Goal: Check status: Check status

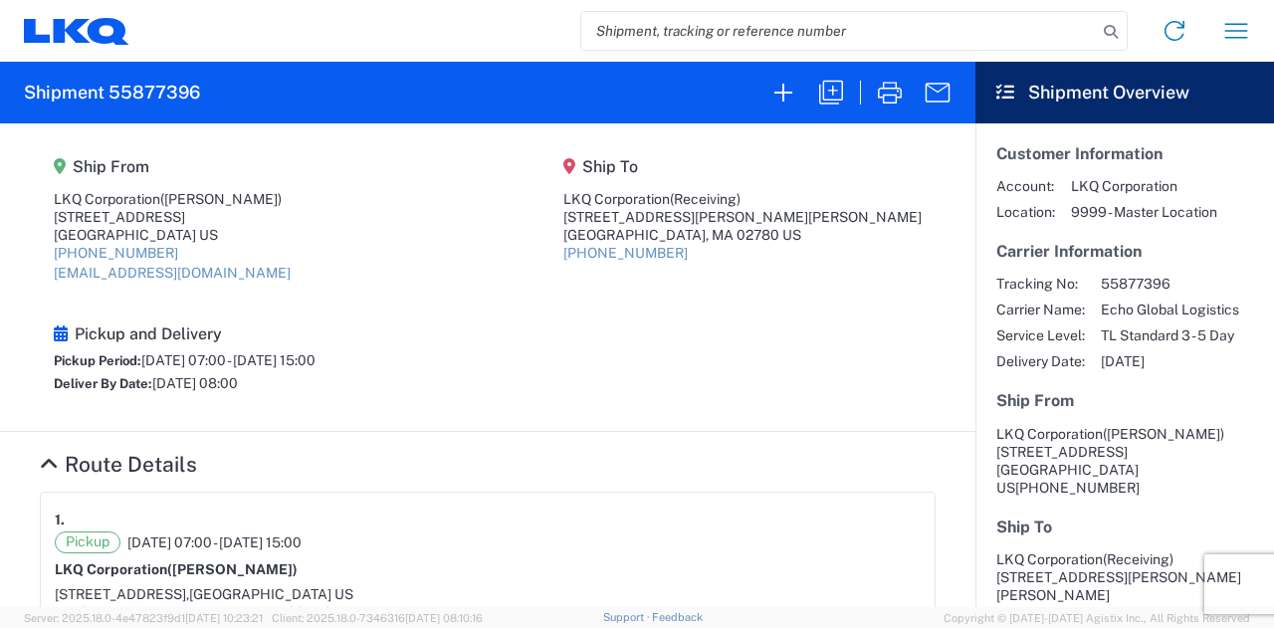
click at [717, 43] on input "search" at bounding box center [838, 31] width 515 height 38
paste input "56683628"
type input "56683628"
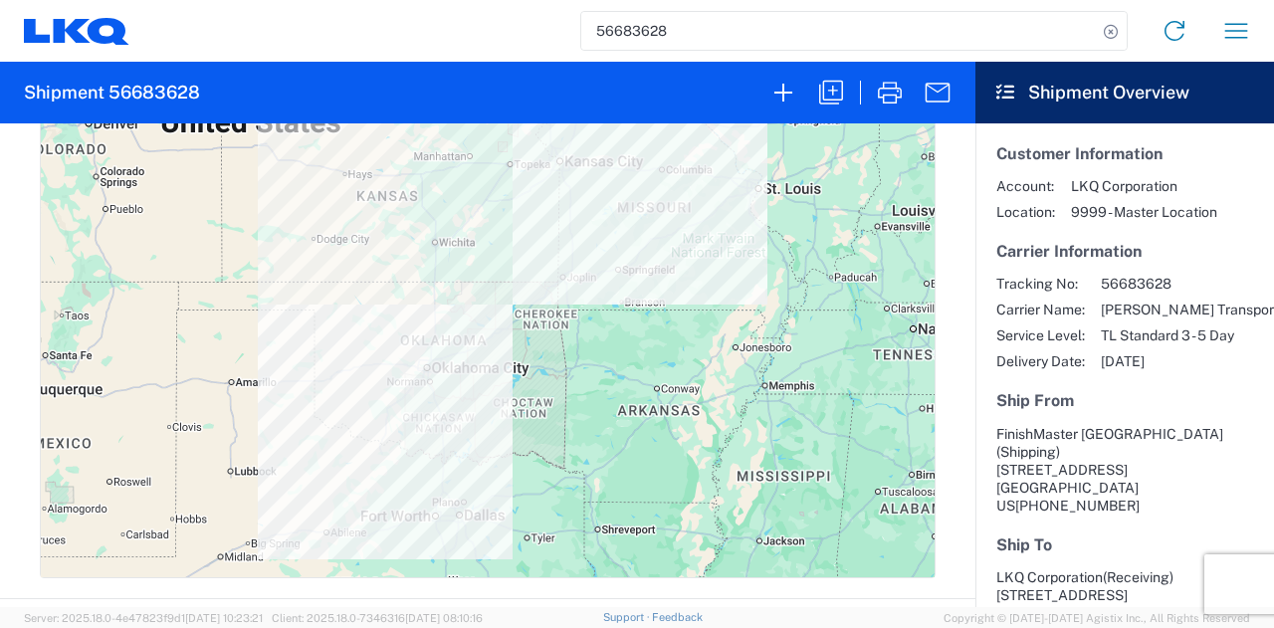
scroll to position [697, 0]
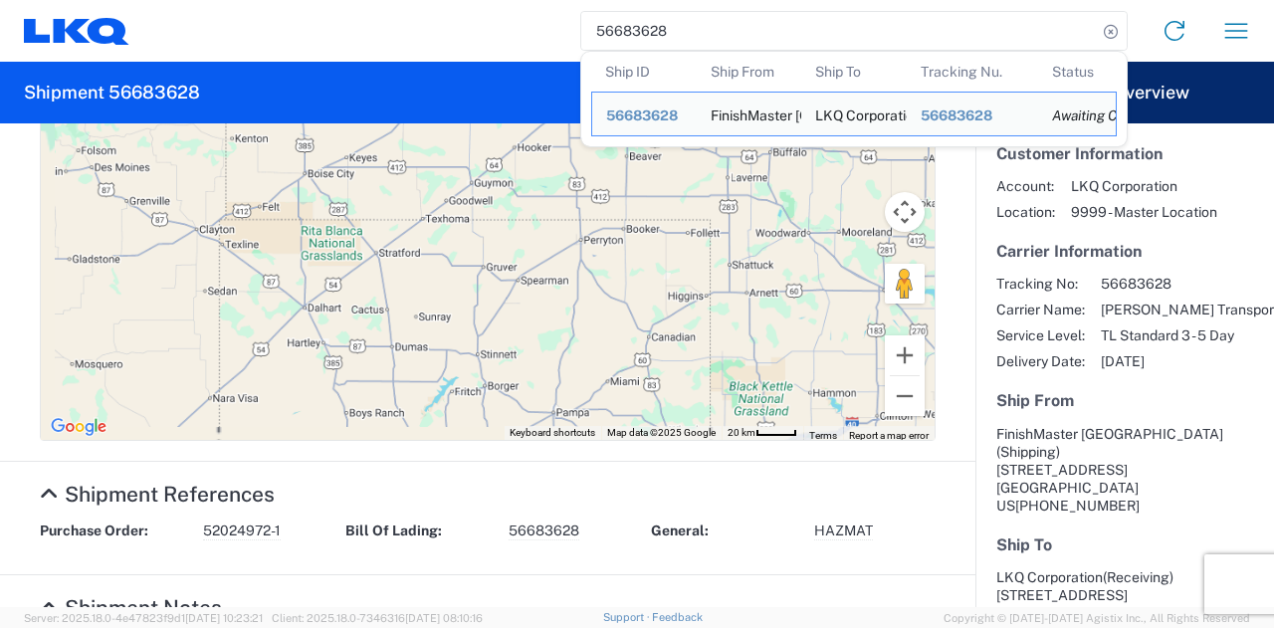
click at [364, 40] on div "56683628 Ship ID Ship From Ship To Tracking Nu. Status Ship ID 56683628 Ship Fr…" at bounding box center [697, 31] width 1137 height 48
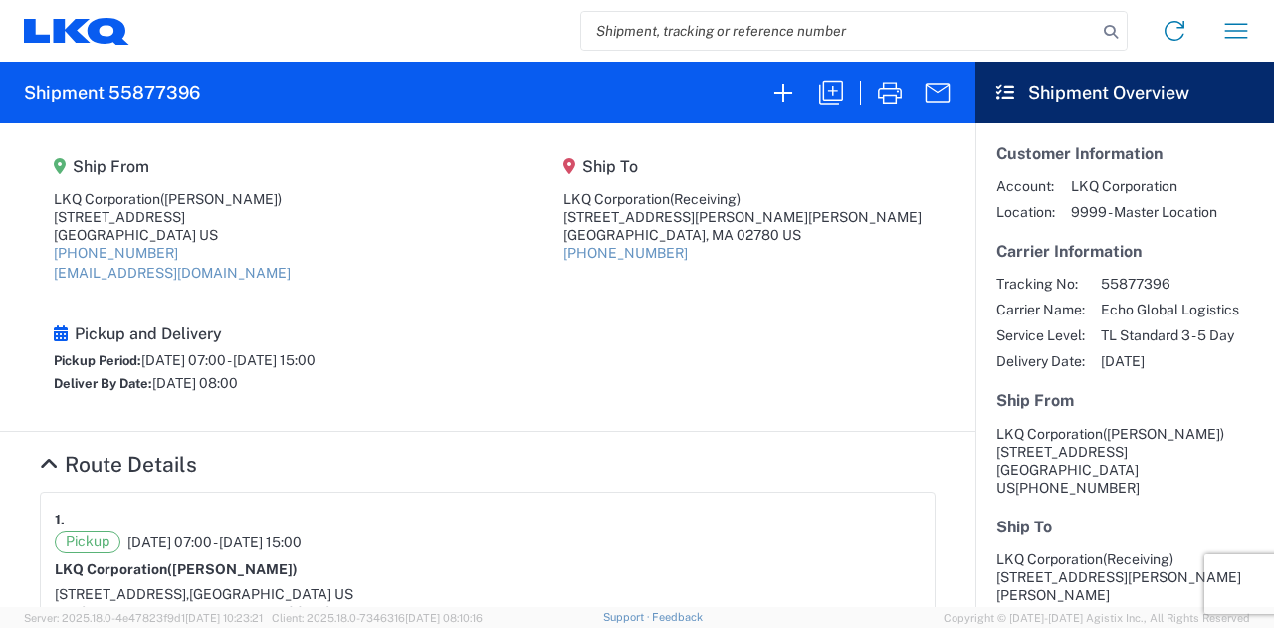
click at [809, 35] on input "search" at bounding box center [838, 31] width 515 height 38
paste input "56315667"
type input "56315667"
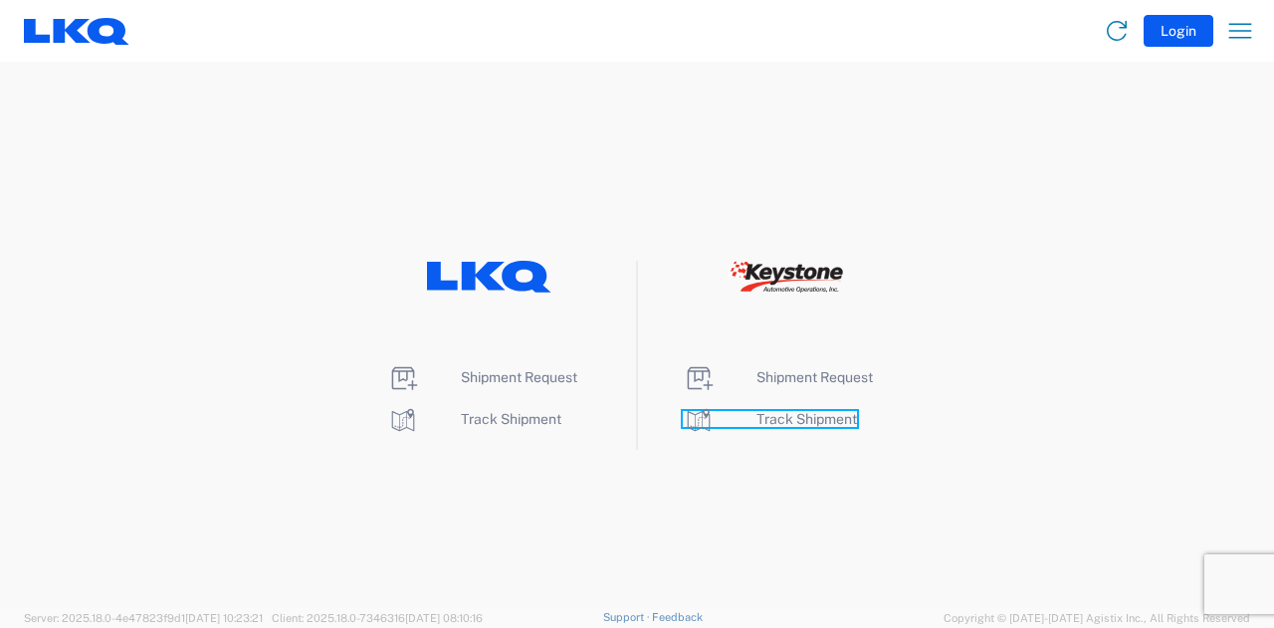
click at [848, 415] on span "Track Shipment" at bounding box center [806, 419] width 101 height 16
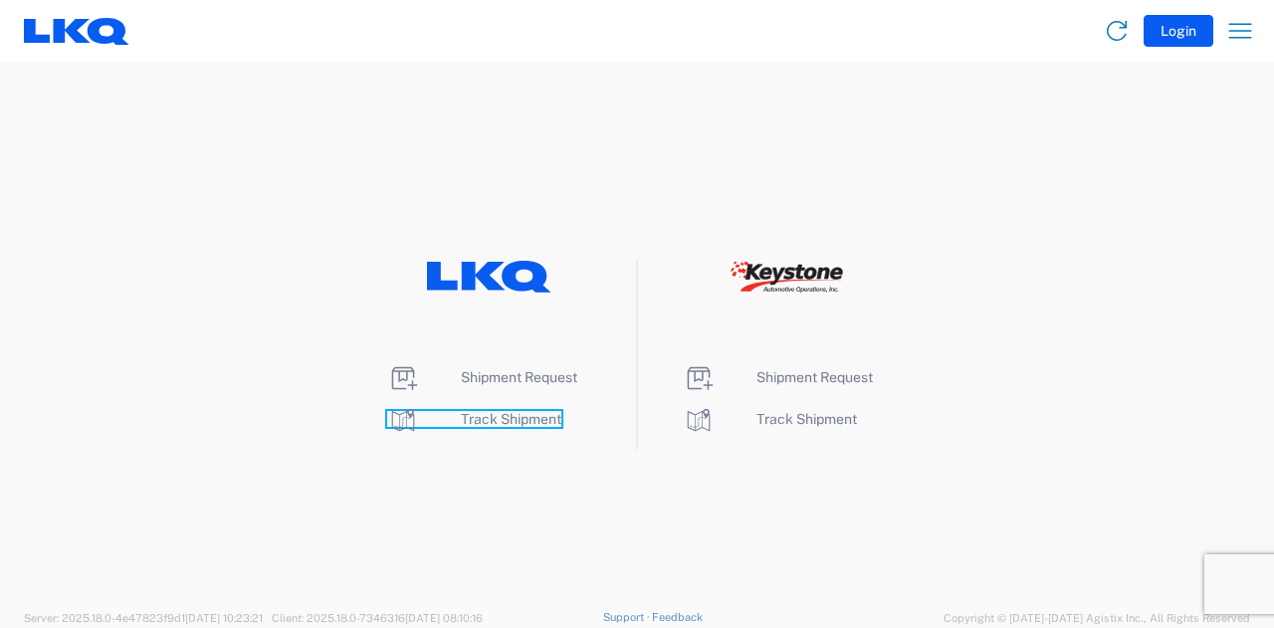
click at [511, 417] on span "Track Shipment" at bounding box center [511, 419] width 101 height 16
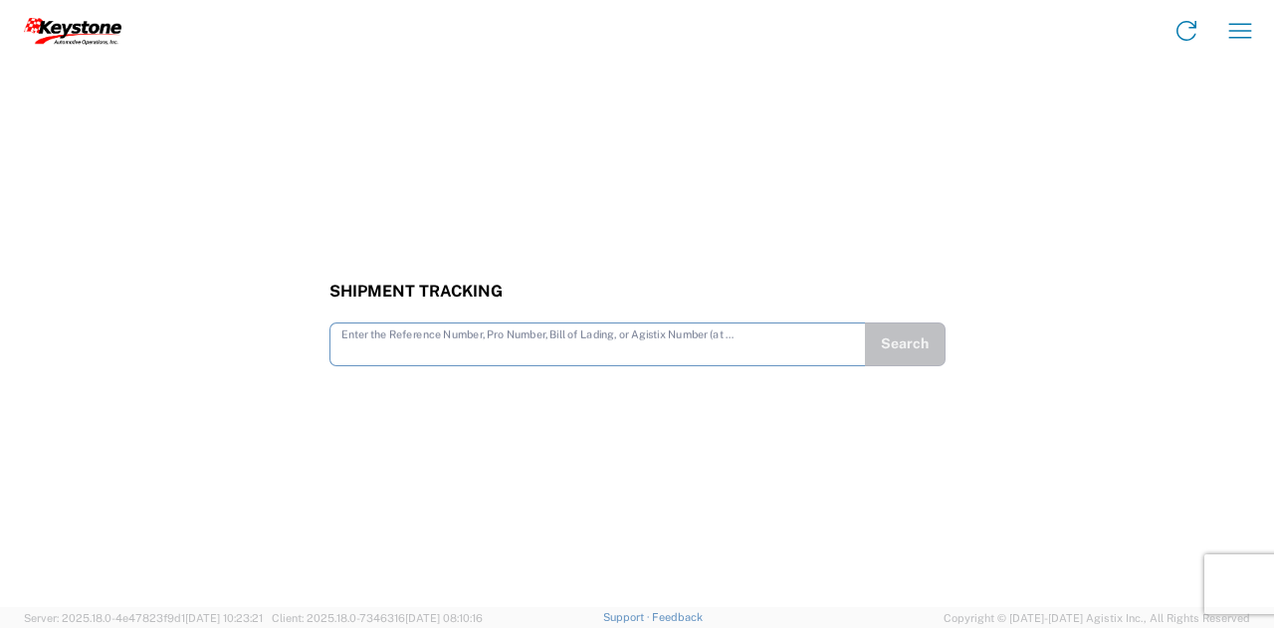
click at [434, 343] on input "text" at bounding box center [597, 342] width 513 height 35
click at [898, 338] on button "Search" at bounding box center [905, 344] width 81 height 44
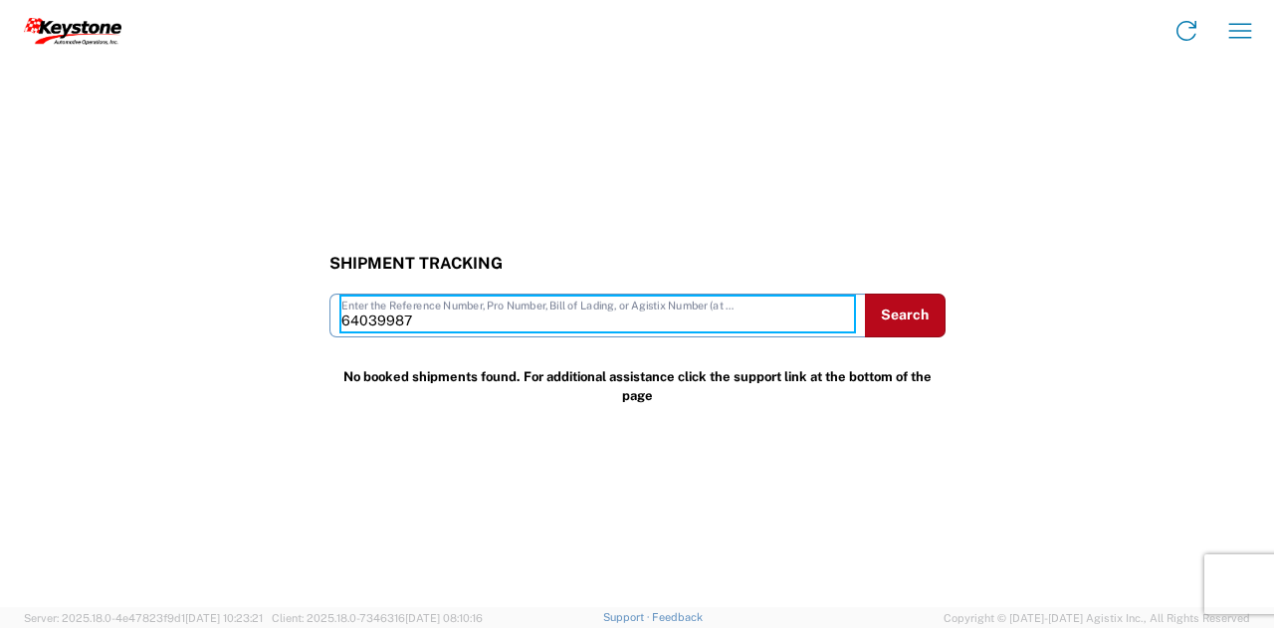
drag, startPoint x: 447, startPoint y: 324, endPoint x: 230, endPoint y: 313, distance: 217.2
click at [231, 313] on div "Shipment Tracking 64039987 Enter the Reference Number, Pro Number, Bill of Ladi…" at bounding box center [637, 296] width 1274 height 84
paste input "56551905"
type input "56551905"
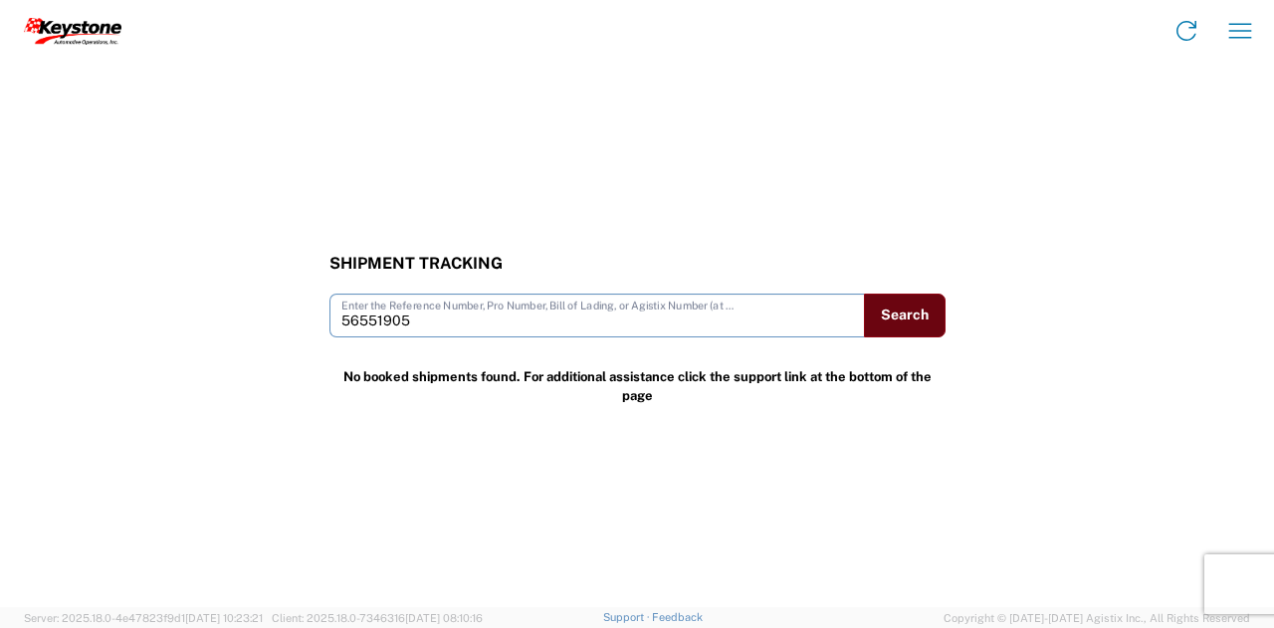
click at [920, 316] on button "Search" at bounding box center [905, 316] width 82 height 44
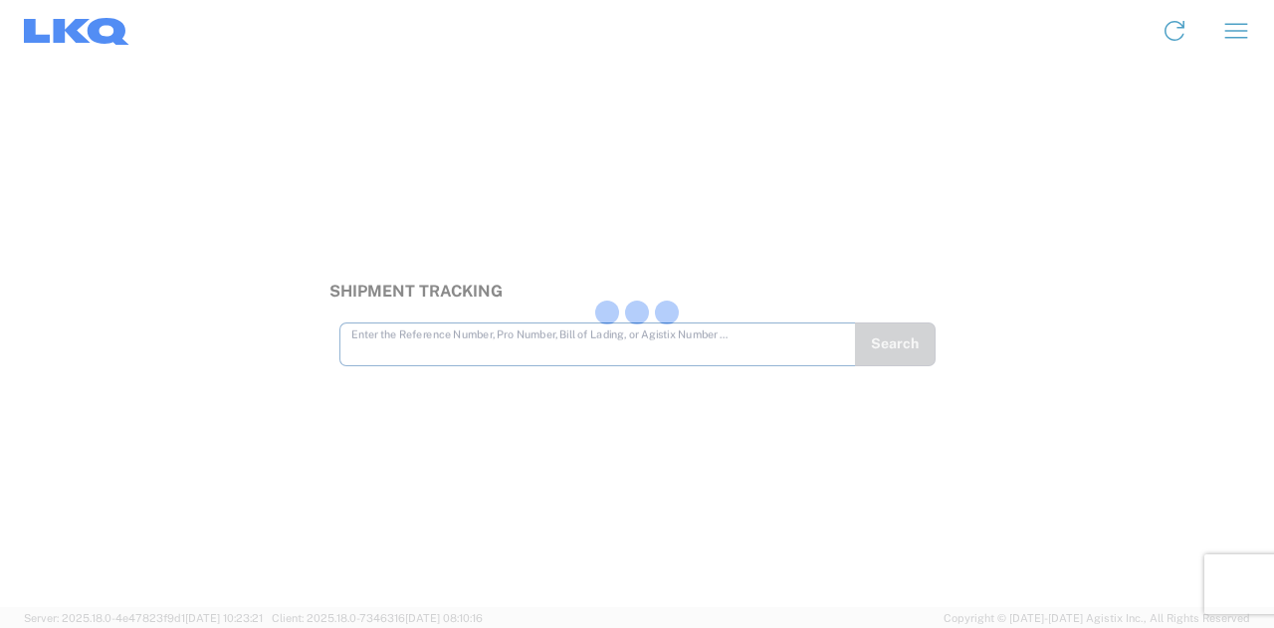
click at [501, 320] on div at bounding box center [637, 314] width 1274 height 628
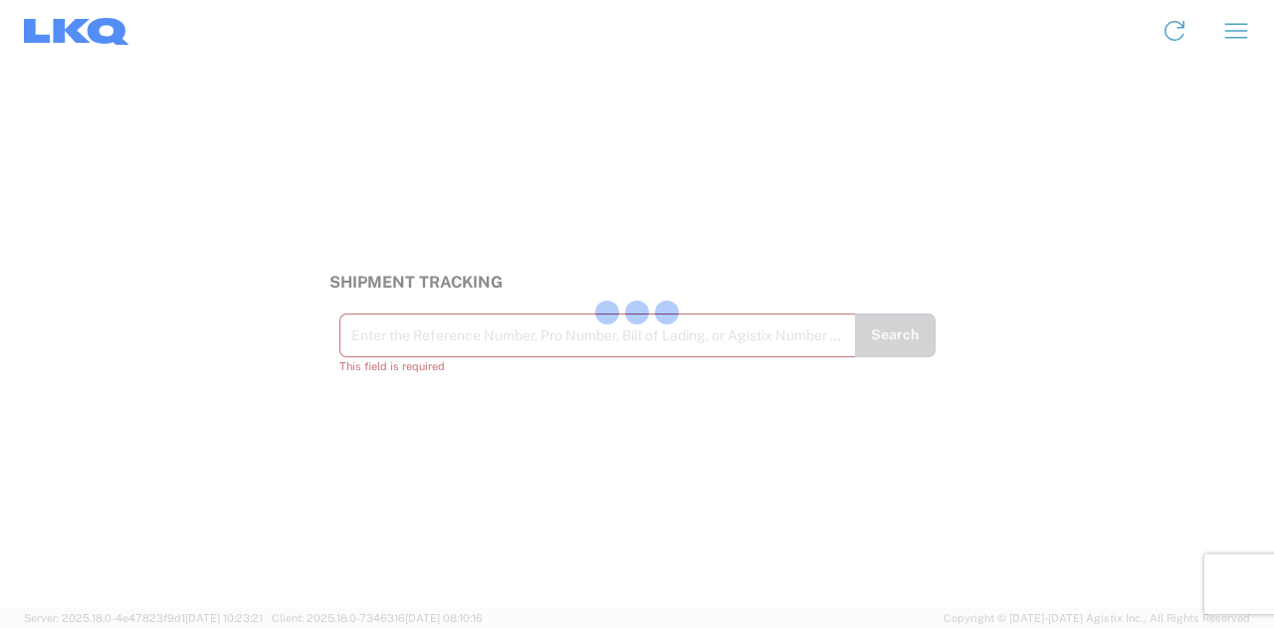
click at [490, 348] on div at bounding box center [637, 314] width 1274 height 628
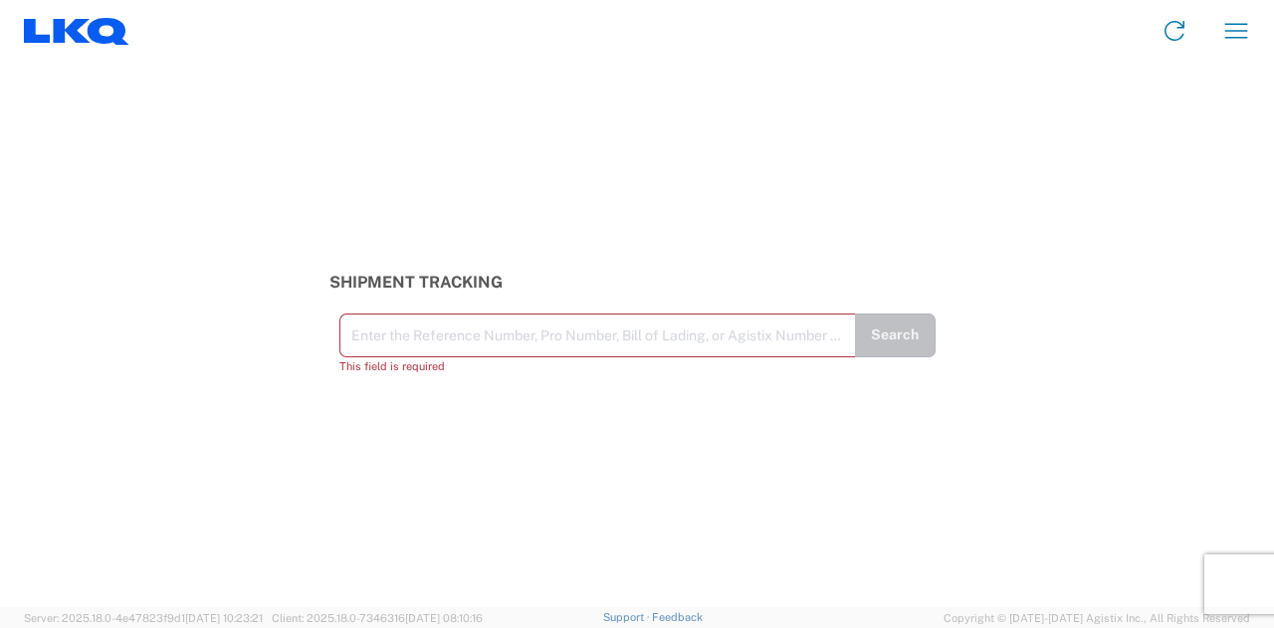
click at [456, 320] on input "text" at bounding box center [597, 333] width 493 height 35
paste input "56551905"
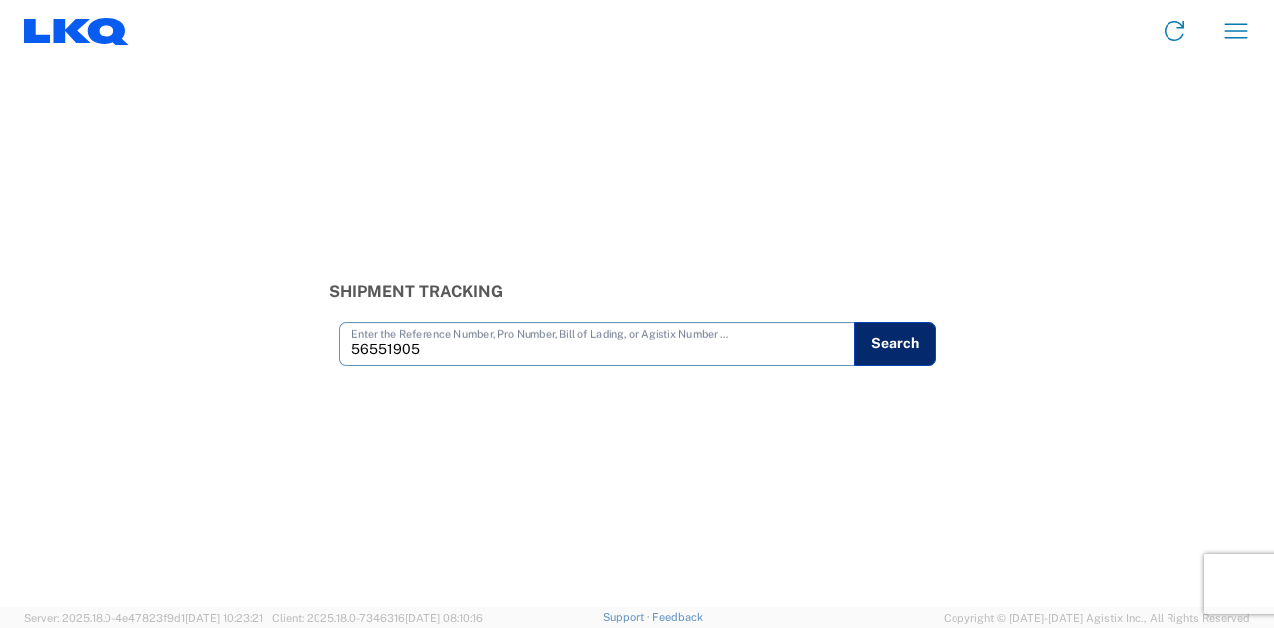
type input "56551905"
click at [907, 339] on button "Search" at bounding box center [895, 344] width 82 height 44
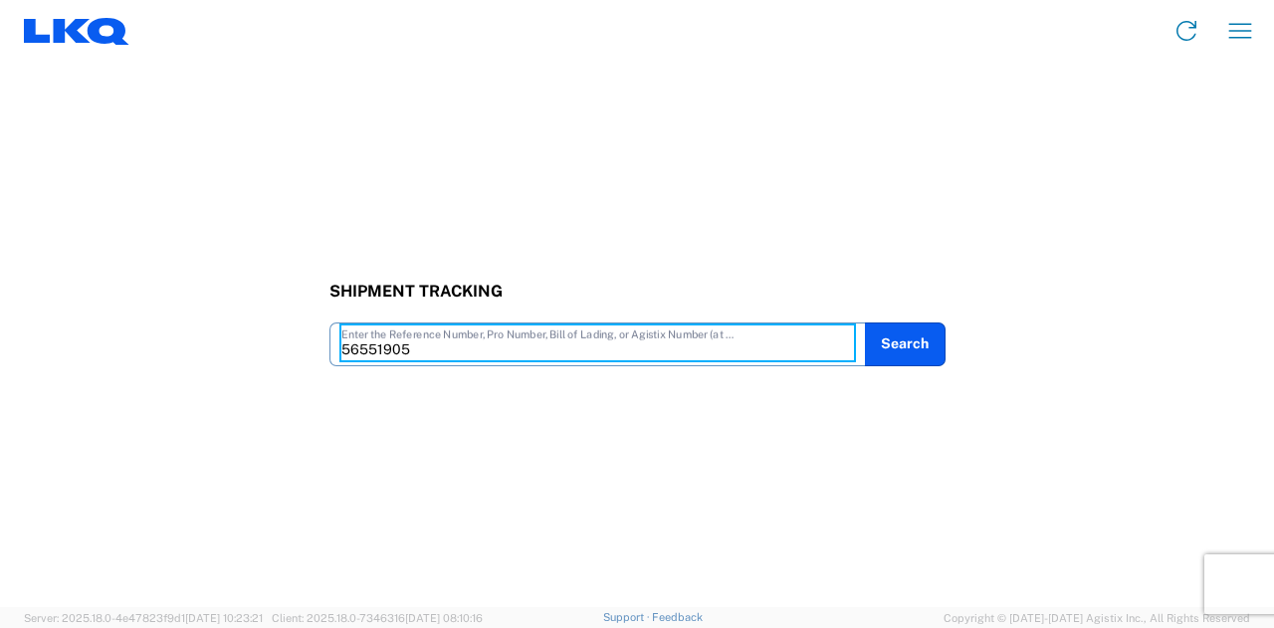
click at [474, 345] on input "56551905" at bounding box center [597, 342] width 513 height 35
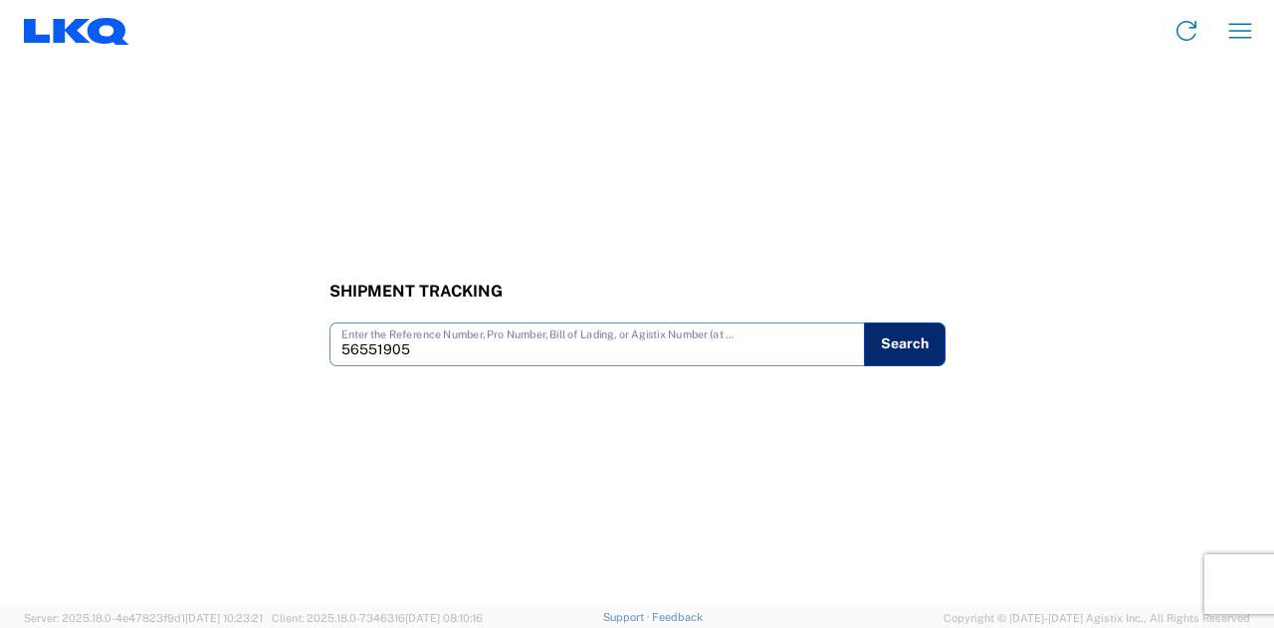
click at [931, 339] on button "Search" at bounding box center [905, 344] width 82 height 44
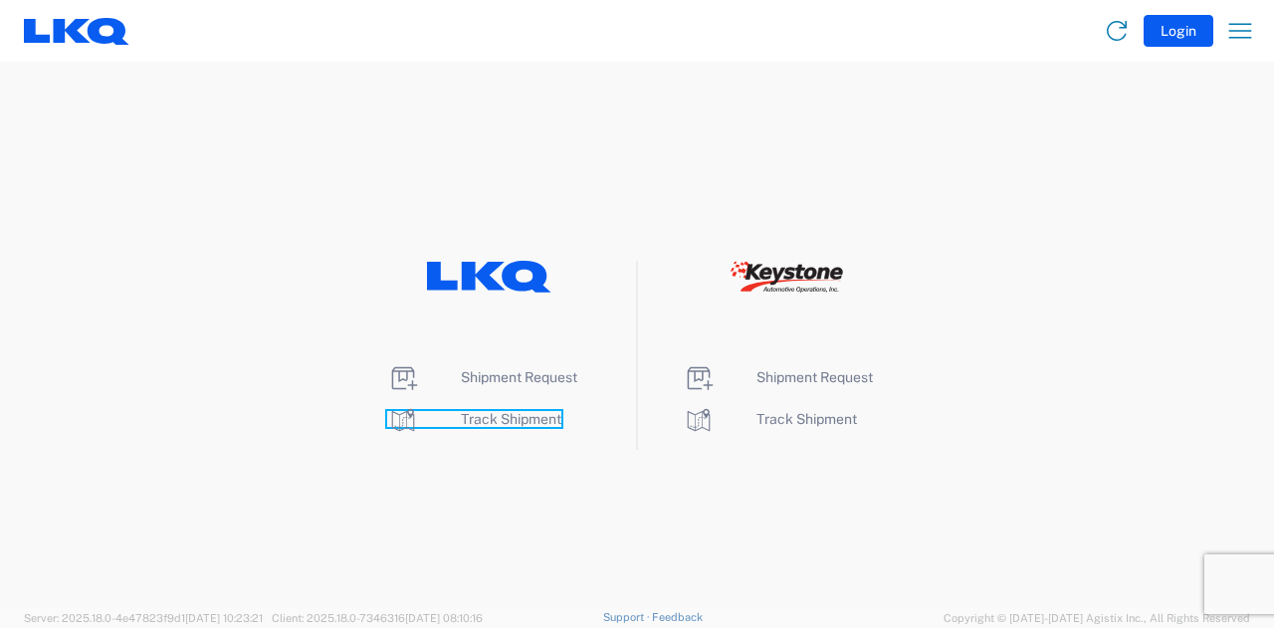
click at [494, 412] on span "Track Shipment" at bounding box center [511, 419] width 101 height 16
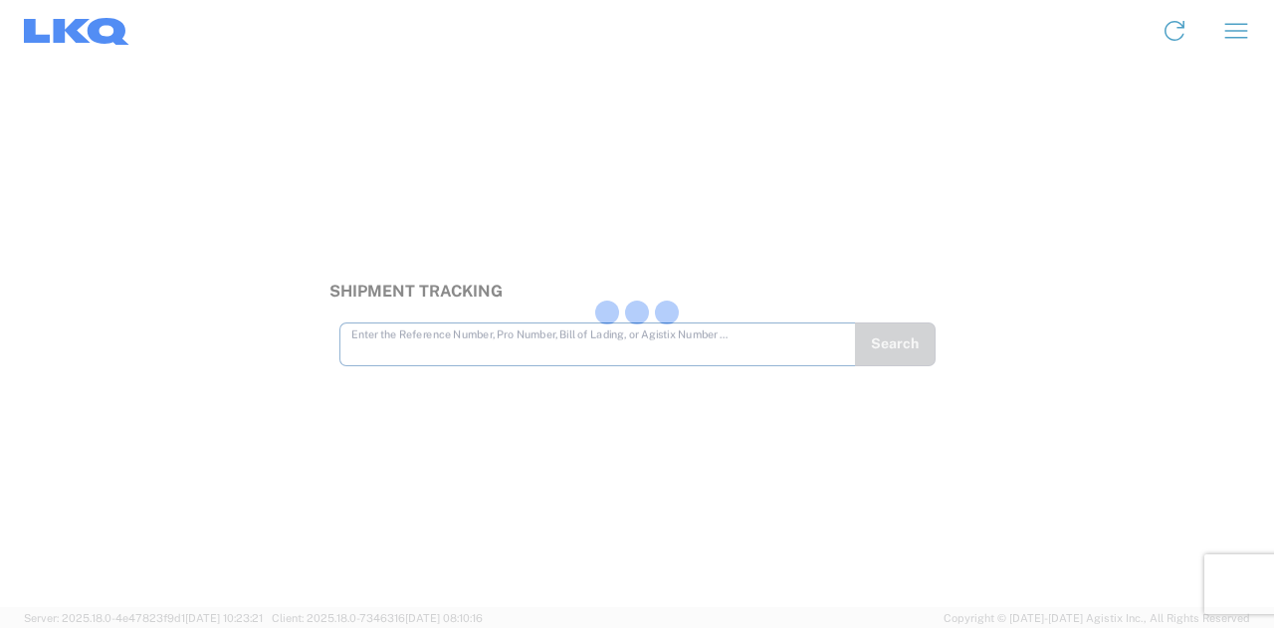
click at [458, 335] on div at bounding box center [637, 314] width 1274 height 628
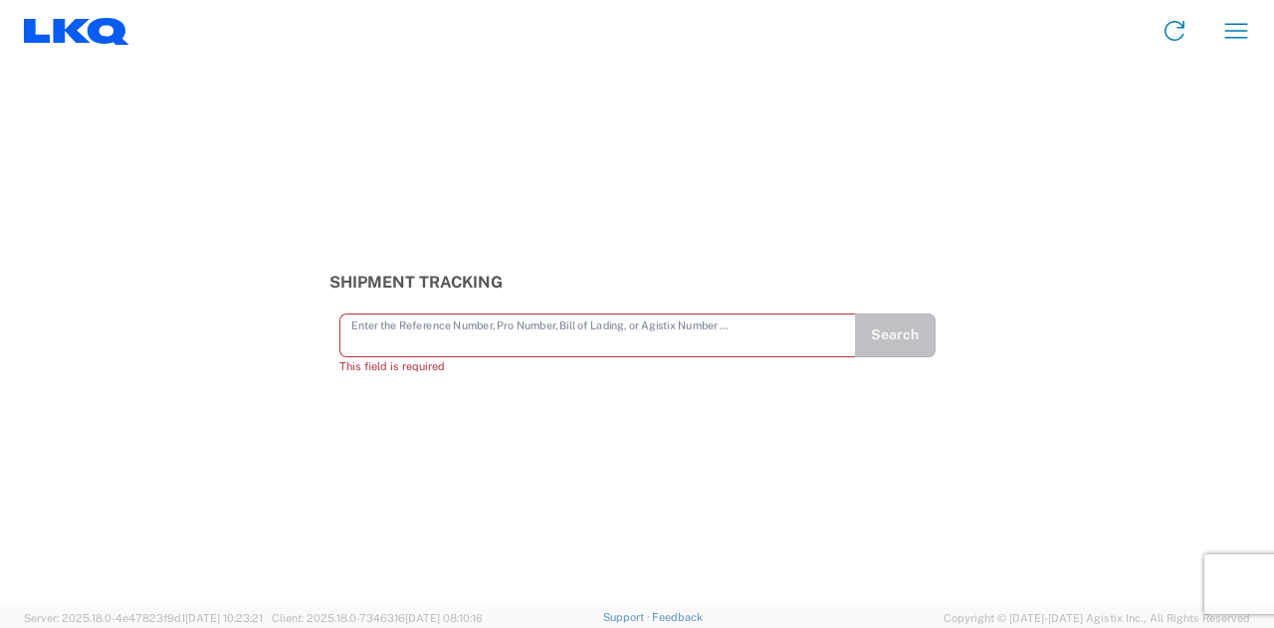
click at [488, 333] on input "text" at bounding box center [597, 333] width 493 height 35
paste input "56551905"
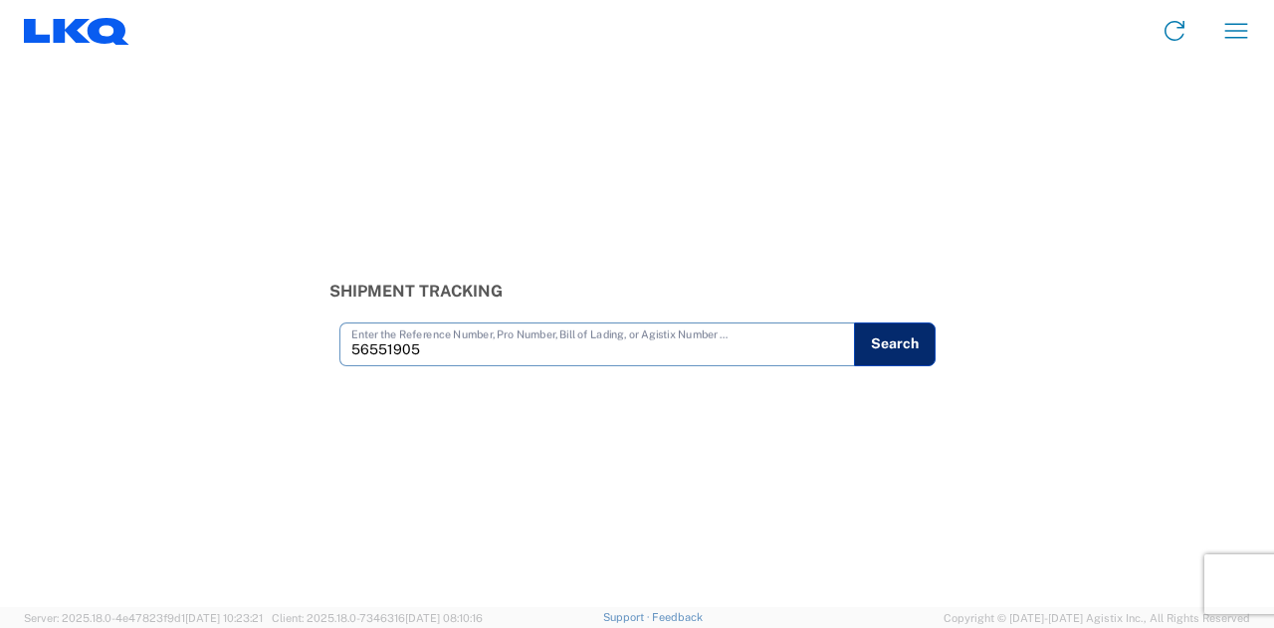
type input "56551905"
click at [888, 333] on button "Search" at bounding box center [895, 344] width 82 height 44
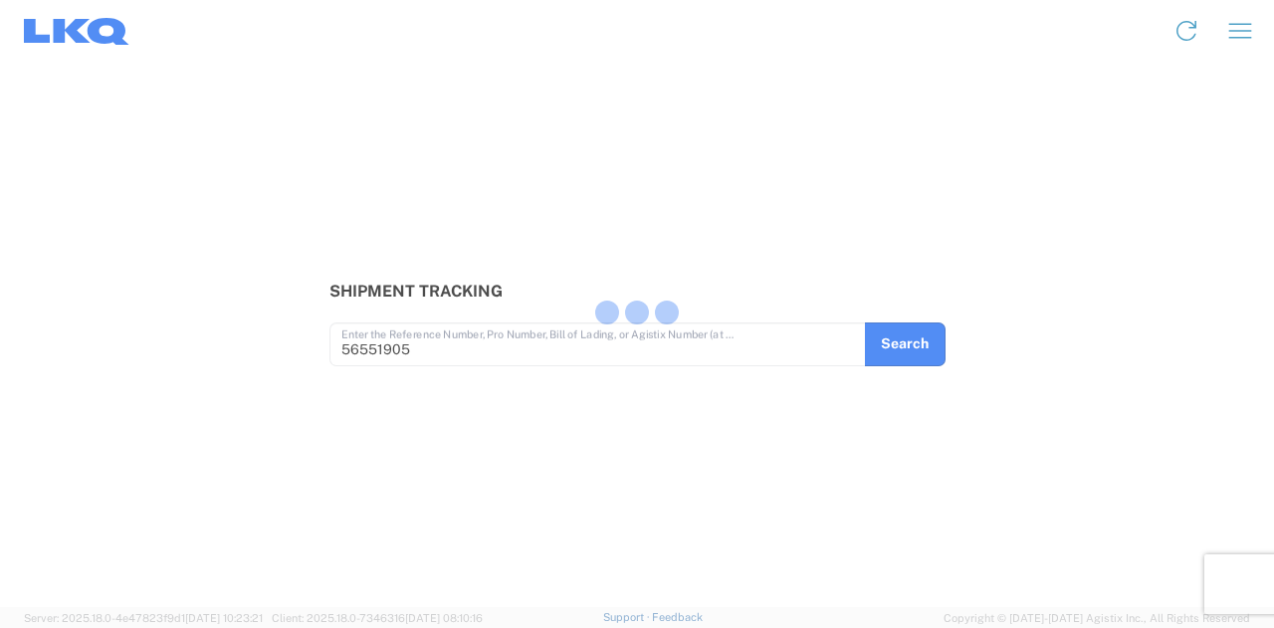
click at [1218, 248] on div at bounding box center [637, 314] width 1274 height 628
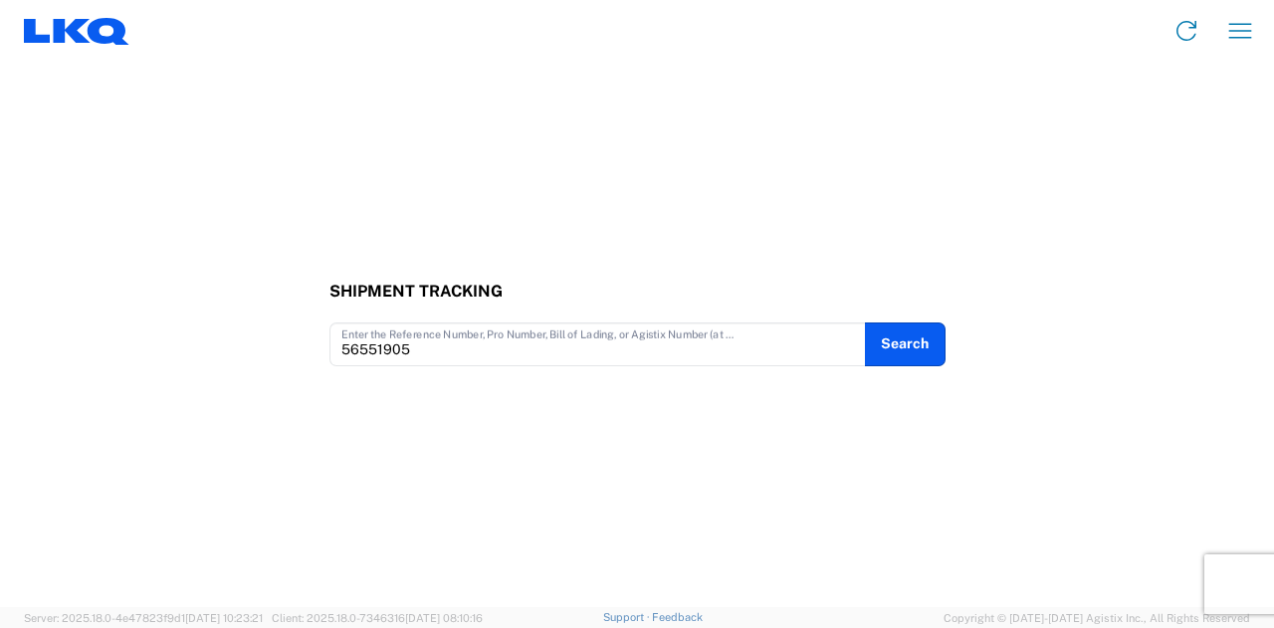
drag, startPoint x: 411, startPoint y: 169, endPoint x: 442, endPoint y: 87, distance: 88.2
click at [411, 168] on div "Shipment Tracking 56551905 Enter the Reference Number, Pro Number, Bill of Ladi…" at bounding box center [637, 334] width 1274 height 545
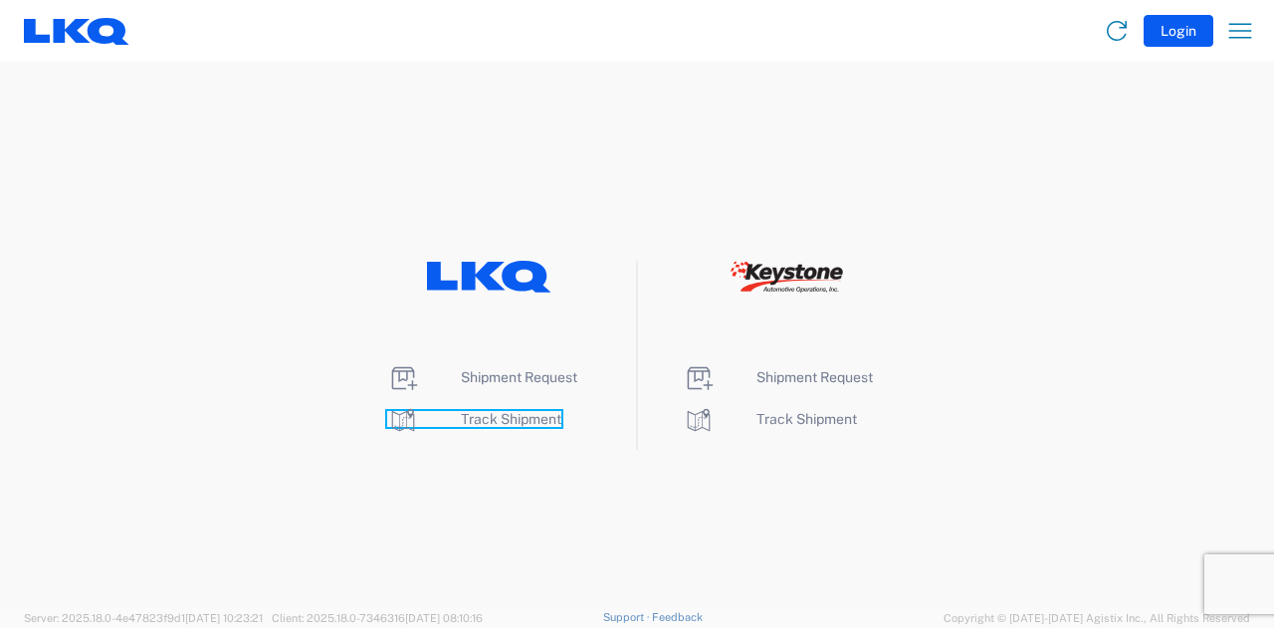
click at [483, 418] on span "Track Shipment" at bounding box center [511, 419] width 101 height 16
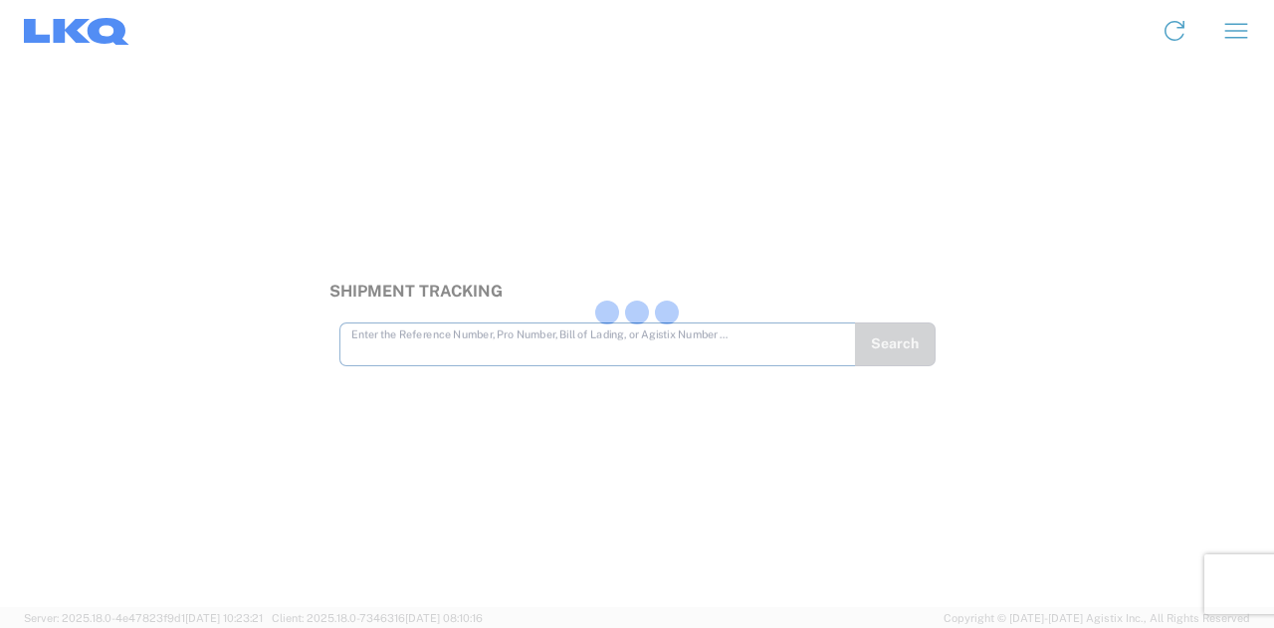
click at [448, 331] on div at bounding box center [637, 314] width 1274 height 628
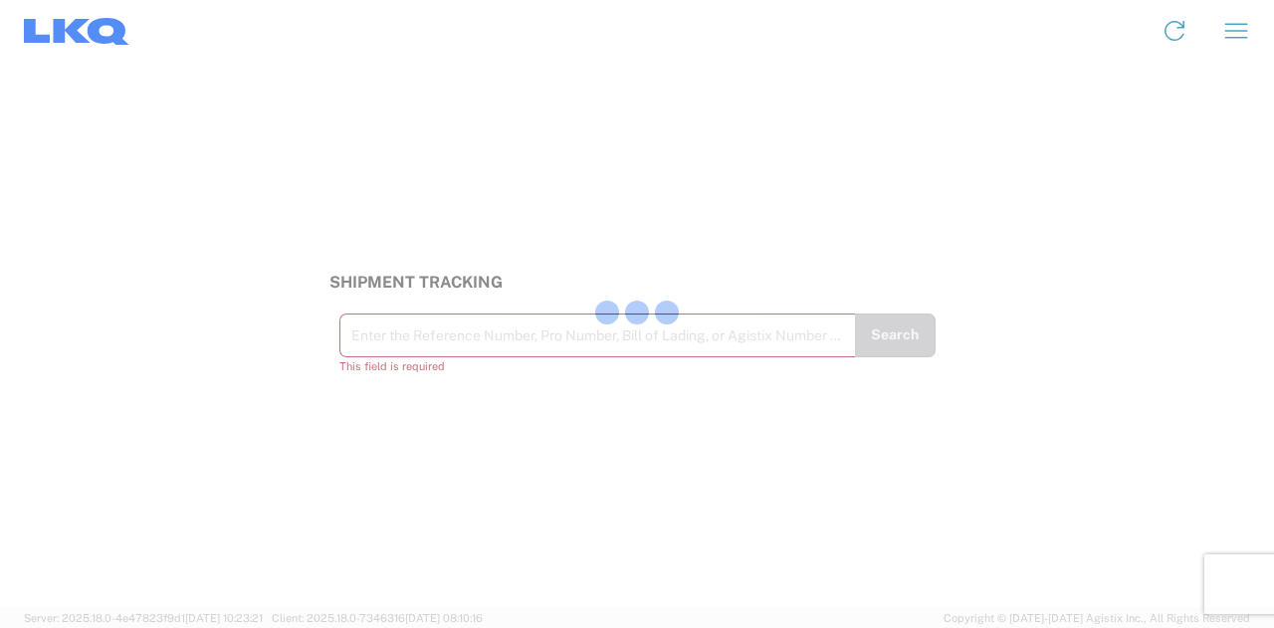
click at [443, 347] on div at bounding box center [637, 314] width 1274 height 628
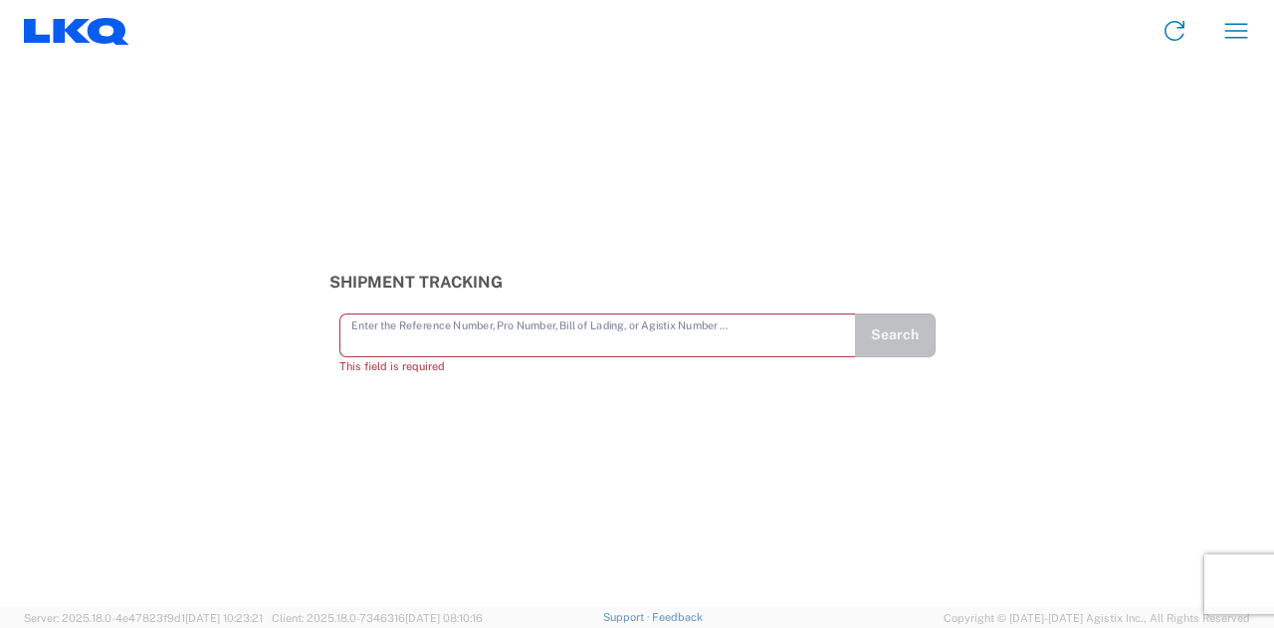
click at [446, 329] on input "text" at bounding box center [597, 333] width 493 height 35
paste input "56551905"
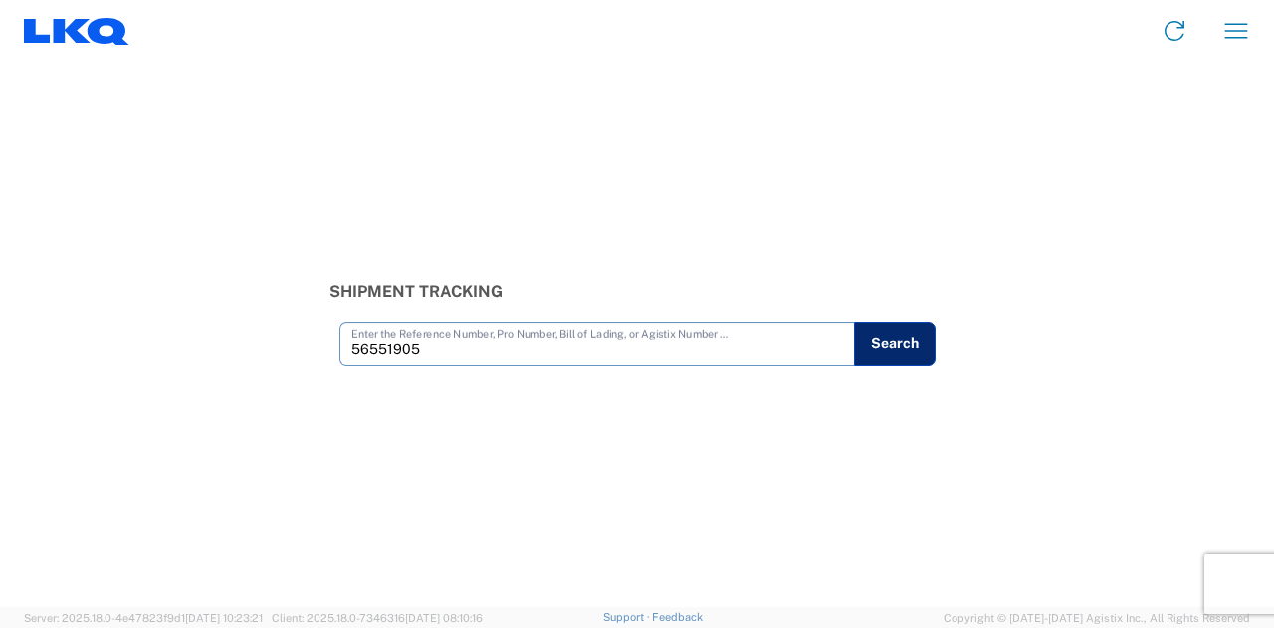
type input "56551905"
click at [901, 333] on button "Search" at bounding box center [895, 344] width 81 height 44
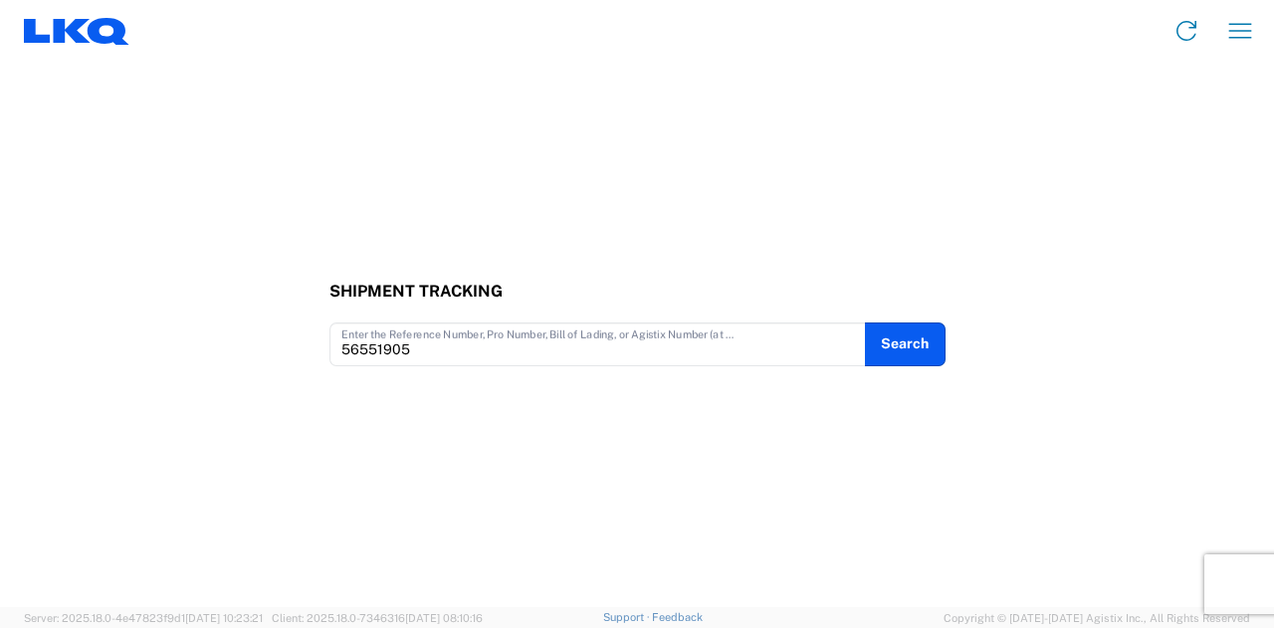
click at [707, 188] on div "Shipment Tracking 56551905 Enter the Reference Number, Pro Number, Bill of Ladi…" at bounding box center [637, 334] width 1274 height 545
